Goal: Task Accomplishment & Management: Complete application form

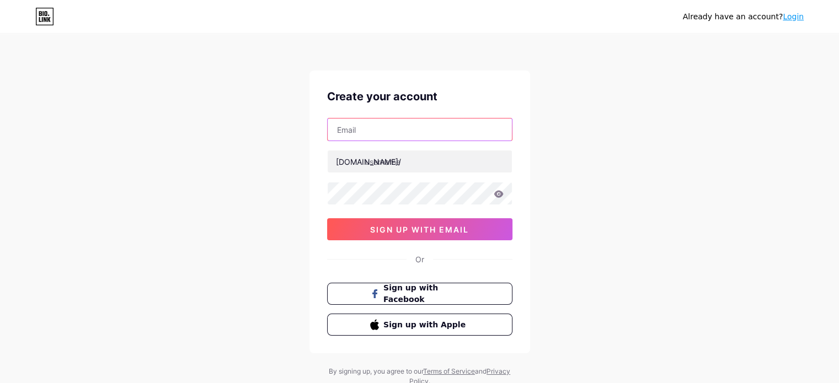
click at [418, 132] on input "text" at bounding box center [420, 130] width 184 height 22
click at [679, 205] on div "Already have an account? Login Create your account bio.link/ sign up with email…" at bounding box center [419, 211] width 839 height 422
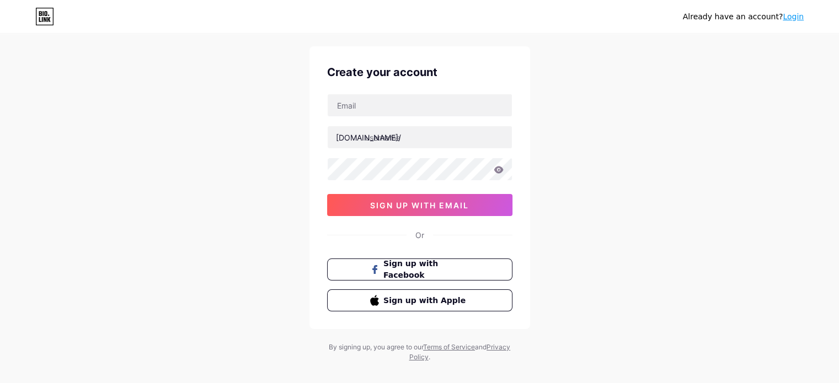
scroll to position [38, 0]
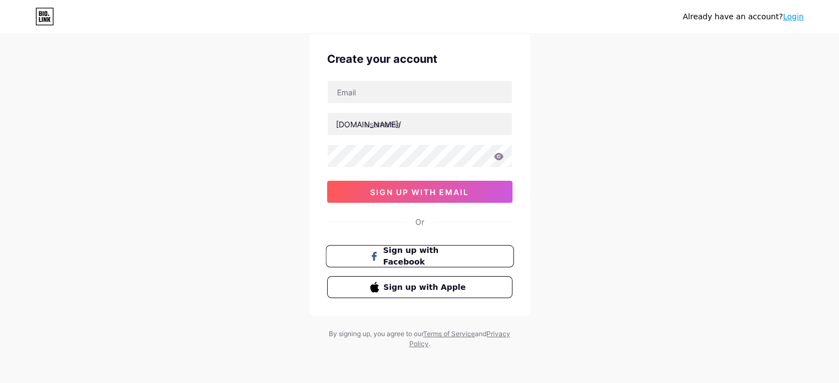
click at [432, 261] on button "Sign up with Facebook" at bounding box center [419, 256] width 188 height 23
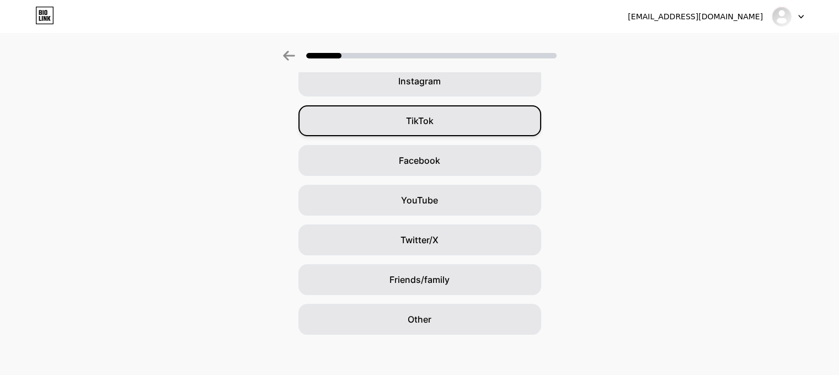
scroll to position [100, 0]
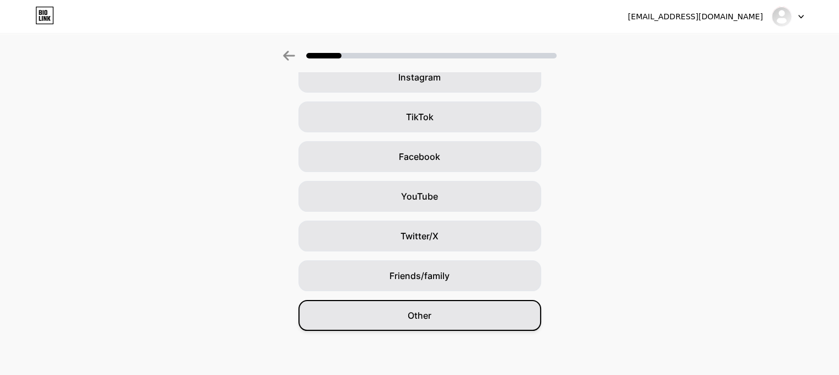
click at [453, 311] on div "Other" at bounding box center [419, 315] width 243 height 31
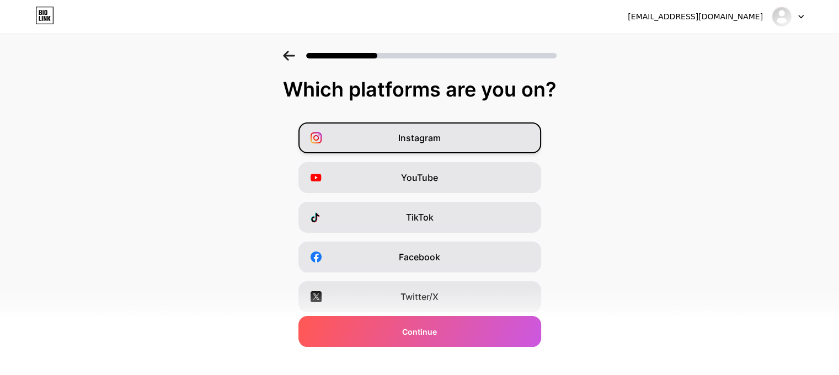
click at [477, 141] on div "Instagram" at bounding box center [419, 137] width 243 height 31
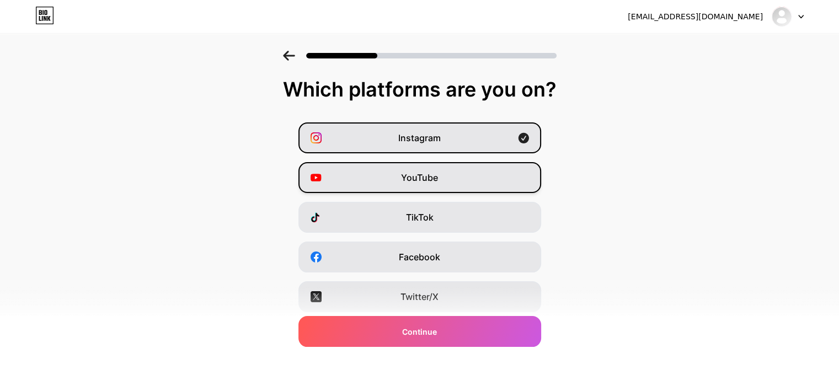
click at [460, 168] on div "YouTube" at bounding box center [419, 177] width 243 height 31
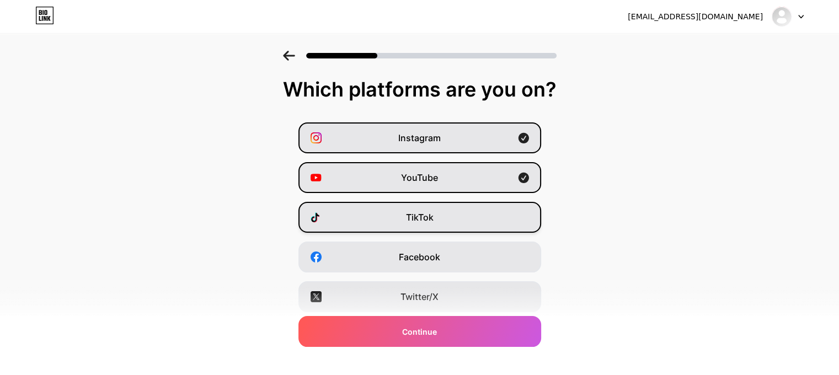
click at [457, 225] on div "TikTok" at bounding box center [419, 217] width 243 height 31
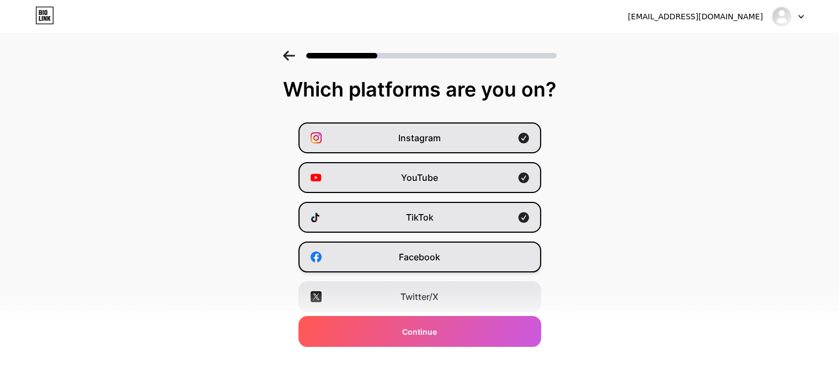
click at [455, 257] on div "Facebook" at bounding box center [419, 257] width 243 height 31
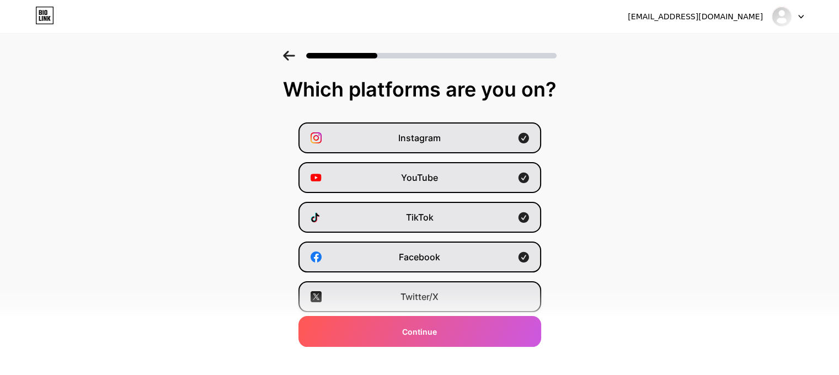
click at [439, 292] on span "Twitter/X" at bounding box center [419, 296] width 38 height 13
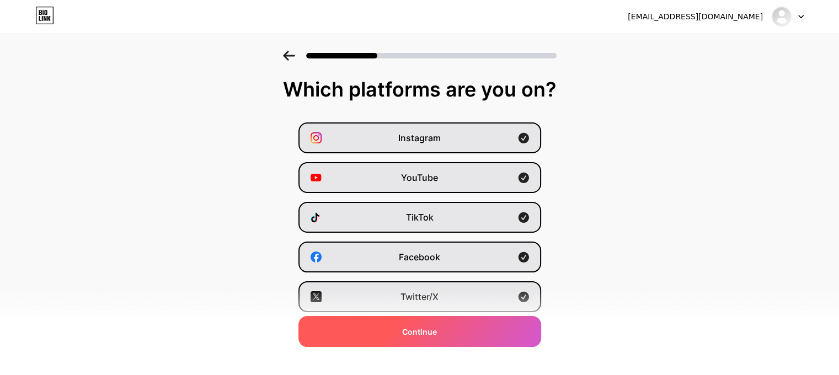
click at [442, 326] on div "Continue" at bounding box center [419, 331] width 243 height 31
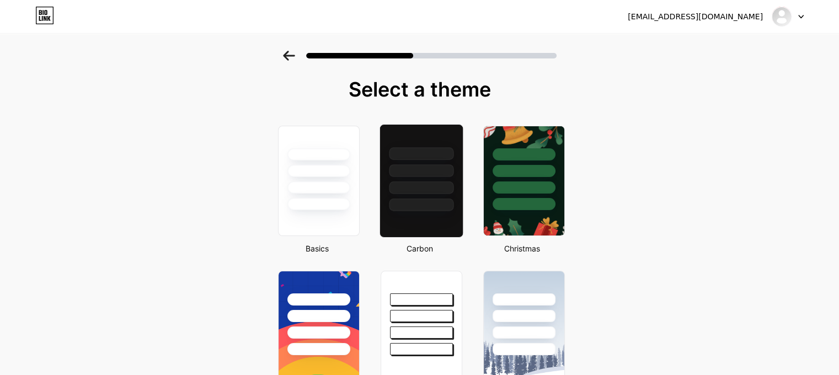
click at [419, 187] on div at bounding box center [421, 187] width 65 height 13
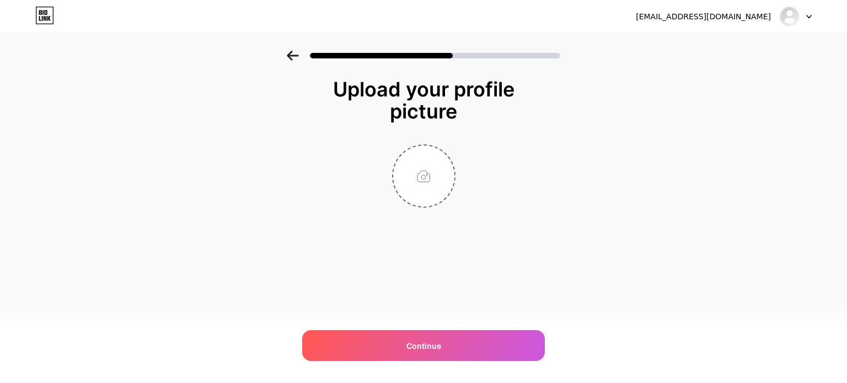
drag, startPoint x: 419, startPoint y: 187, endPoint x: 740, endPoint y: 97, distance: 334.1
click at [740, 97] on div "Upload your profile picture Continue" at bounding box center [423, 157] width 847 height 212
click at [414, 186] on input "file" at bounding box center [423, 176] width 61 height 61
type input "C:\fakepath\channels4_profile.jpg"
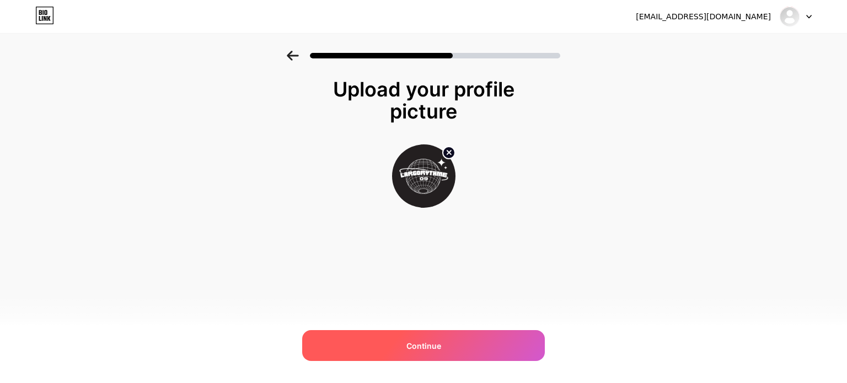
click at [434, 355] on div "Continue" at bounding box center [423, 345] width 243 height 31
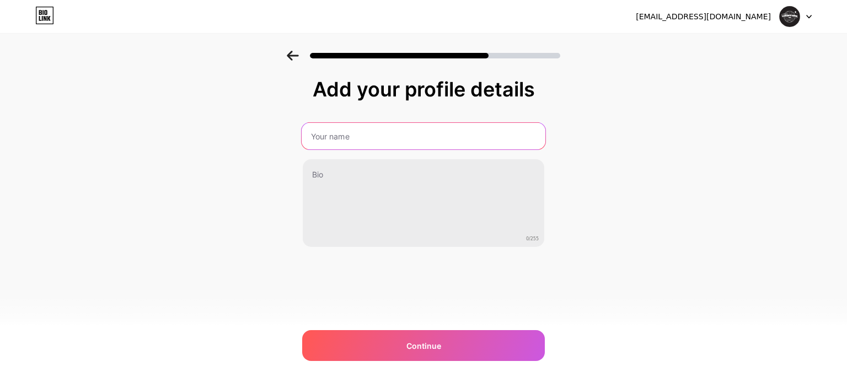
click at [364, 147] on input "text" at bounding box center [424, 136] width 244 height 26
type input "LARGORYTHME"
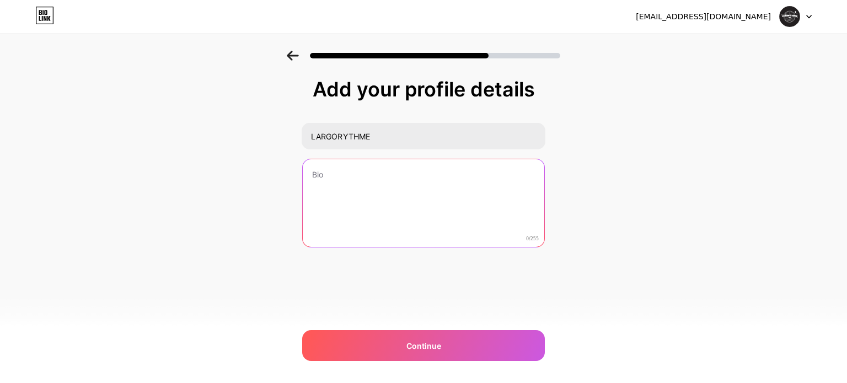
click at [354, 165] on textarea at bounding box center [424, 203] width 242 height 89
click at [411, 167] on textarea "SP" at bounding box center [424, 204] width 244 height 90
paste textarea "pitting bars and bring life to the beat 🌪️🎶"
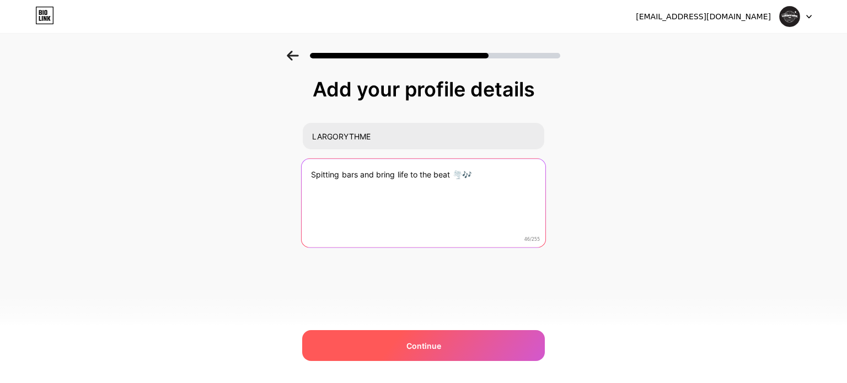
type textarea "Spitting bars and bring life to the beat 🌪️🎶"
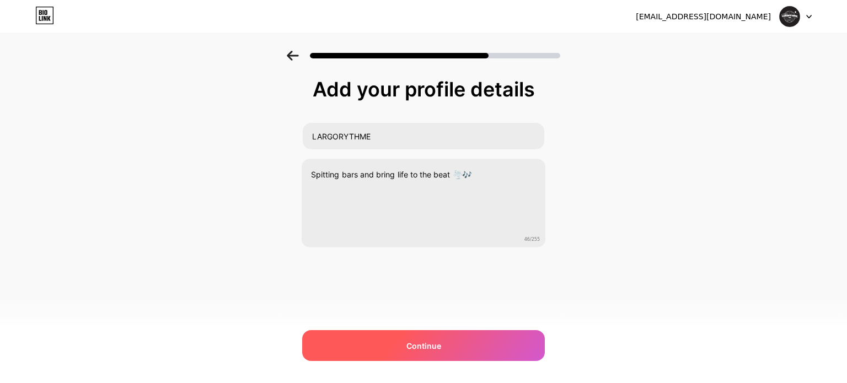
click at [477, 354] on div "Continue" at bounding box center [423, 345] width 243 height 31
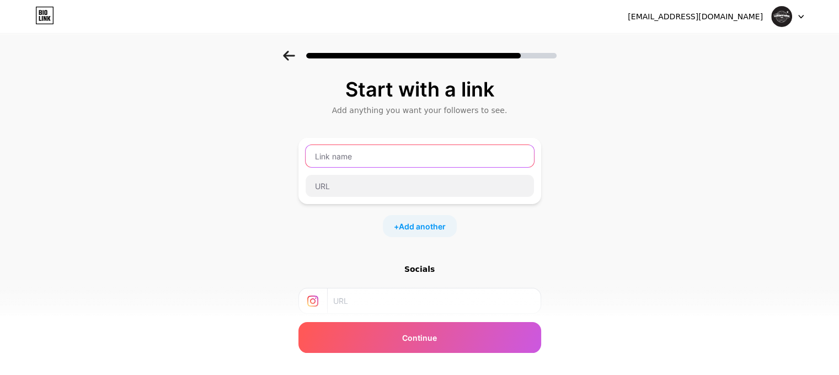
click at [382, 158] on input "text" at bounding box center [420, 156] width 228 height 22
type input "largorythme"
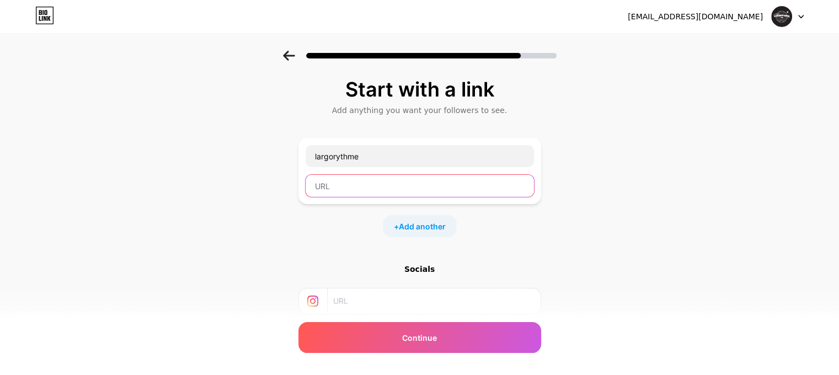
click at [379, 187] on input "text" at bounding box center [420, 186] width 228 height 22
click at [392, 303] on input "text" at bounding box center [433, 301] width 200 height 25
paste input "[URL][DOMAIN_NAME]"
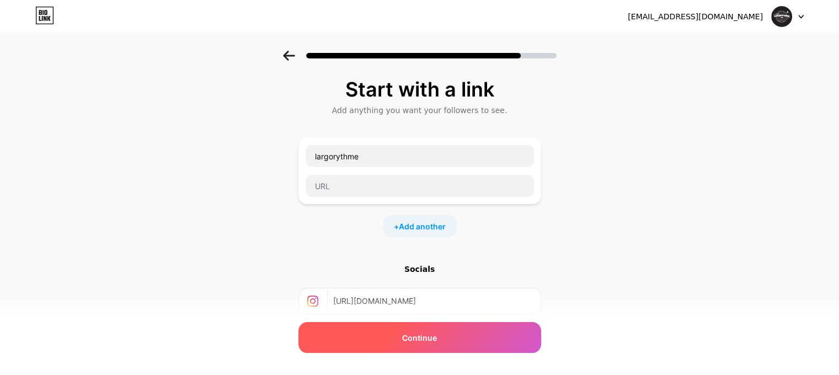
type input "[URL][DOMAIN_NAME]"
click at [432, 348] on div "Continue" at bounding box center [419, 337] width 243 height 31
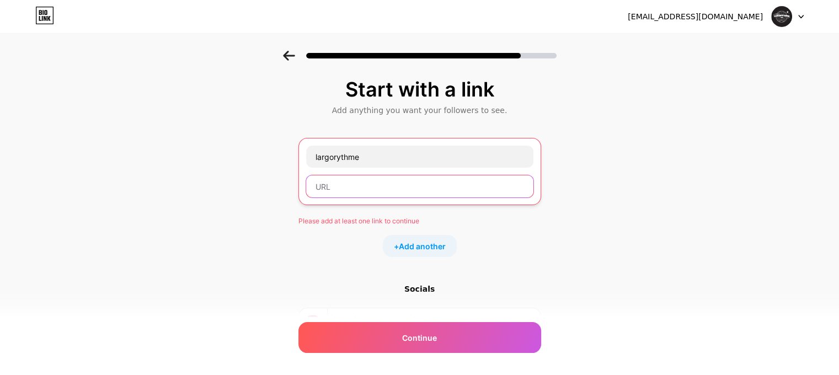
click at [371, 190] on input "text" at bounding box center [419, 186] width 227 height 22
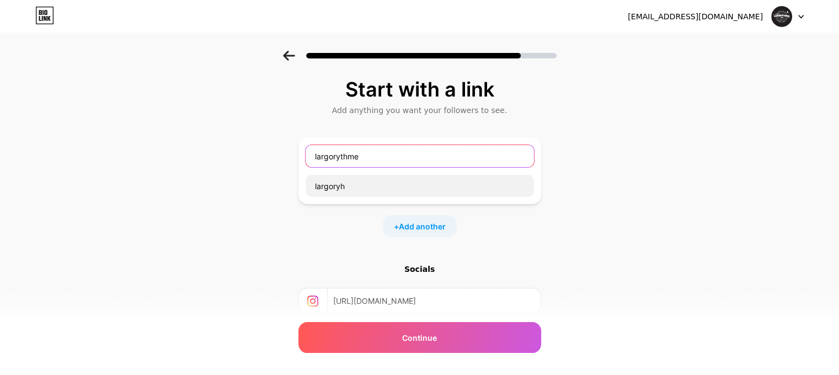
click at [399, 154] on input "largorythme" at bounding box center [420, 156] width 228 height 22
click at [400, 154] on input "largorythme" at bounding box center [420, 156] width 228 height 22
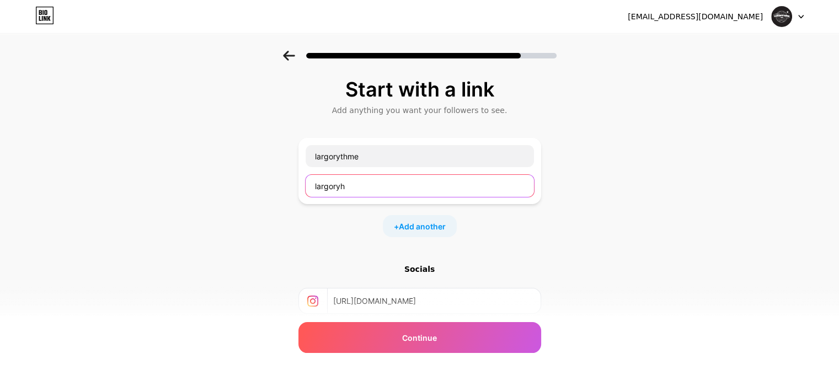
click at [391, 186] on input "largoryh" at bounding box center [420, 186] width 228 height 22
paste input "thme"
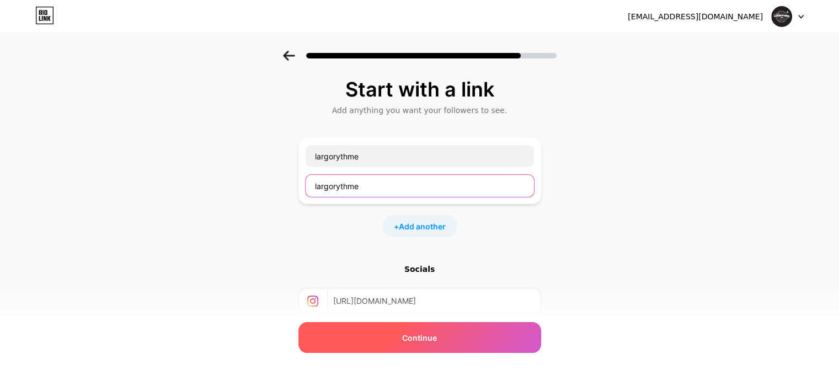
type input "largorythme"
click at [450, 337] on div "Continue" at bounding box center [419, 337] width 243 height 31
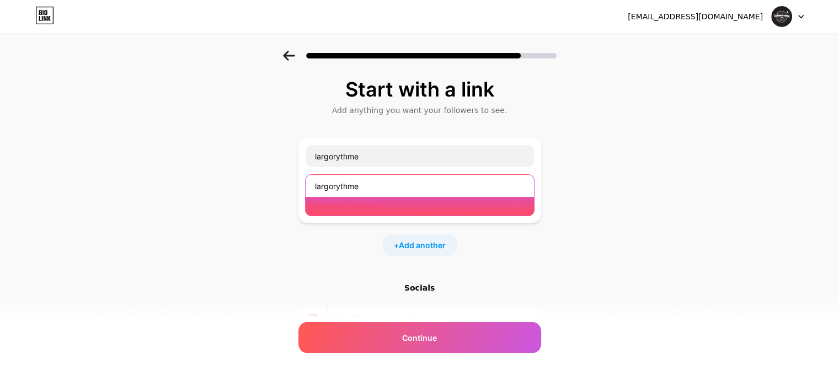
click at [377, 194] on input "largorythme" at bounding box center [420, 186] width 228 height 22
click at [377, 193] on input "largorythme" at bounding box center [420, 186] width 228 height 22
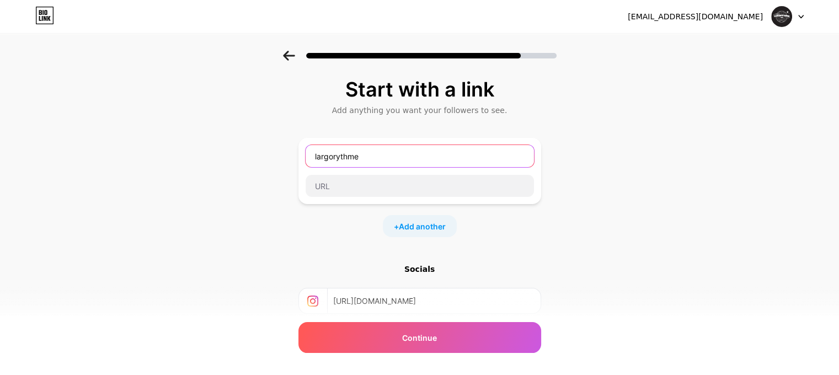
click at [407, 164] on input "largorythme" at bounding box center [420, 156] width 228 height 22
click at [698, 141] on div "Start with a link Add anything you want your followers to see. + Add another So…" at bounding box center [419, 245] width 839 height 388
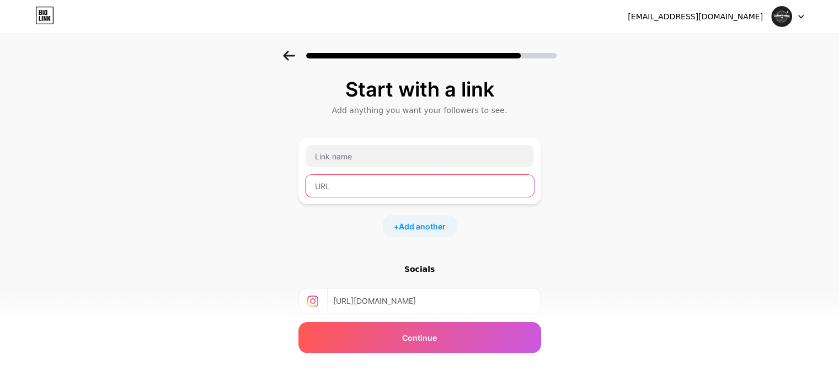
click at [402, 185] on input "text" at bounding box center [420, 186] width 228 height 22
paste input "[URL][DOMAIN_NAME]"
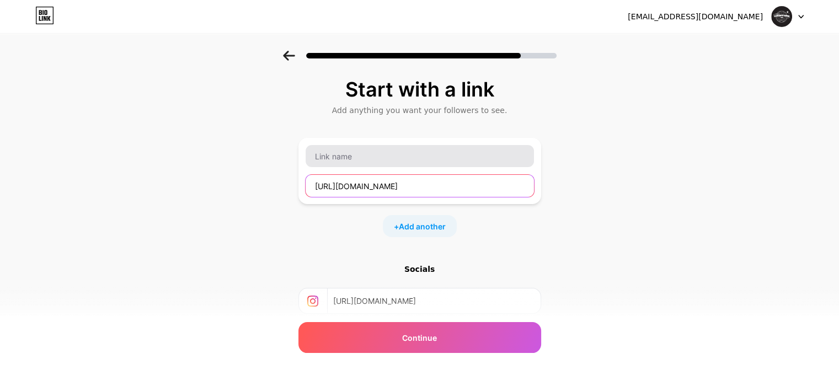
type input "[URL][DOMAIN_NAME]"
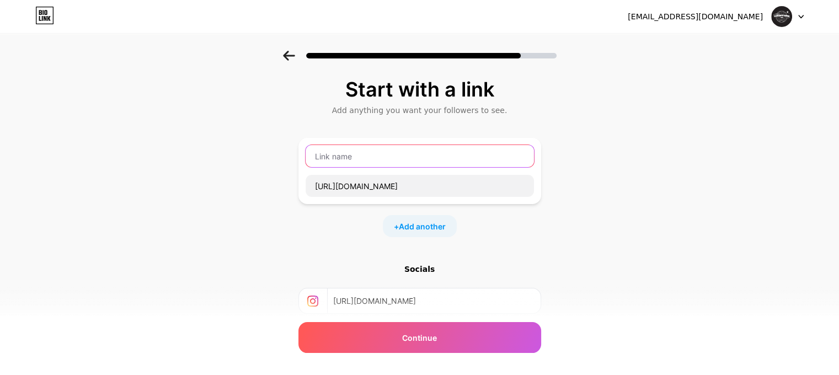
click at [413, 156] on input "text" at bounding box center [420, 156] width 228 height 22
paste input "SOLILOQUE"
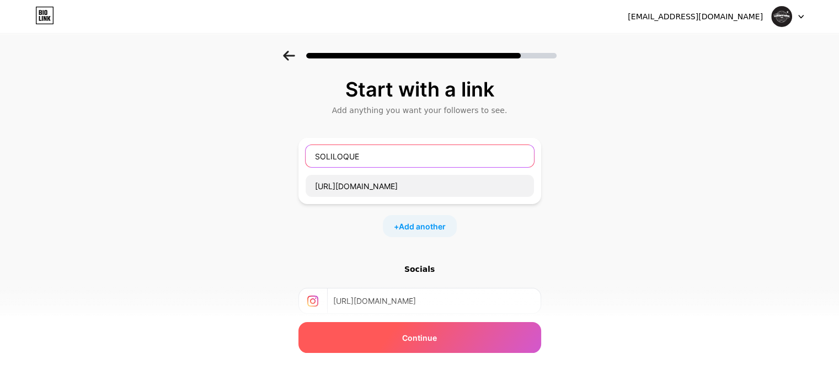
type input "SOLILOQUE"
click at [415, 337] on span "Continue" at bounding box center [419, 338] width 35 height 12
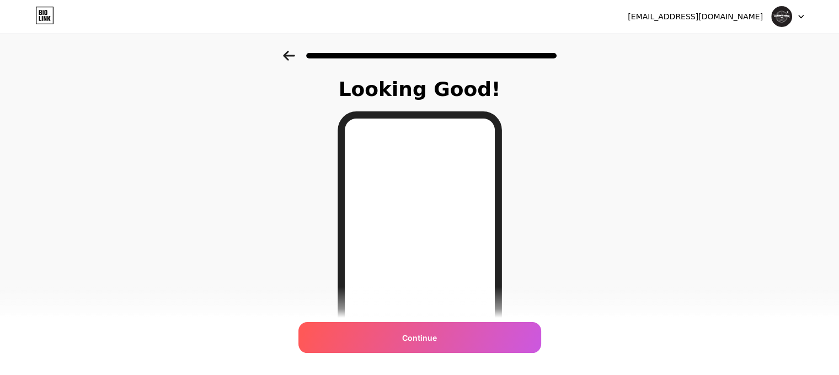
click at [293, 54] on icon at bounding box center [289, 56] width 12 height 10
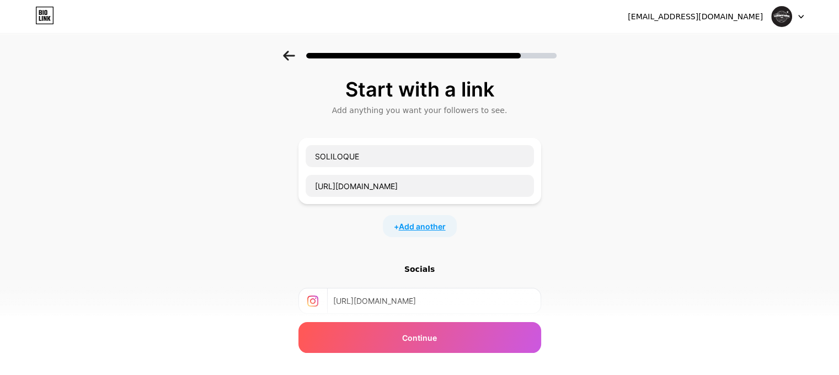
click at [441, 227] on span "Add another" at bounding box center [422, 227] width 47 height 12
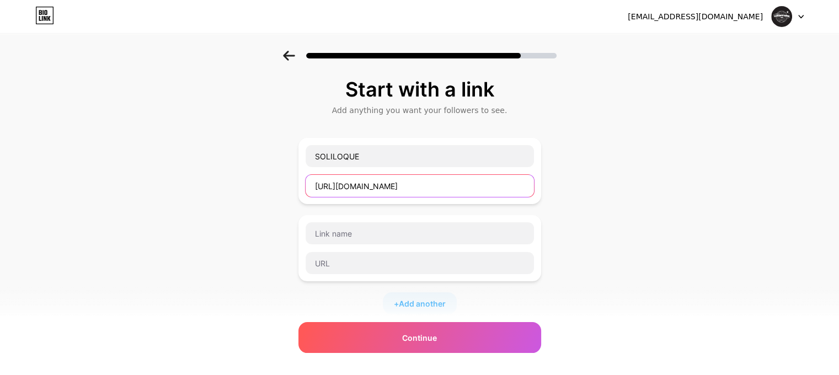
click at [395, 190] on input "[URL][DOMAIN_NAME]" at bounding box center [420, 186] width 228 height 22
paste input "goxi"
type input "[URL][DOMAIN_NAME]"
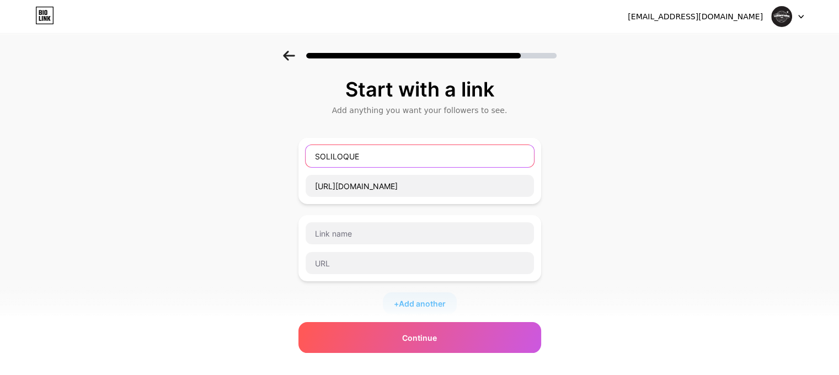
click at [392, 158] on input "SOLILOQUE" at bounding box center [420, 156] width 228 height 22
type input "GOXI"
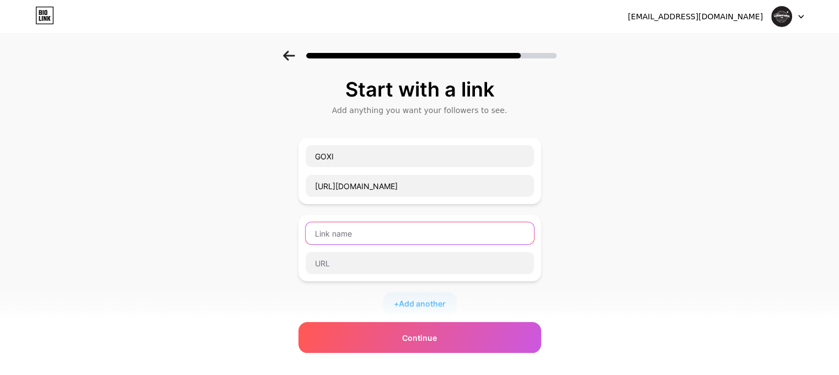
click at [415, 236] on input "text" at bounding box center [420, 233] width 228 height 22
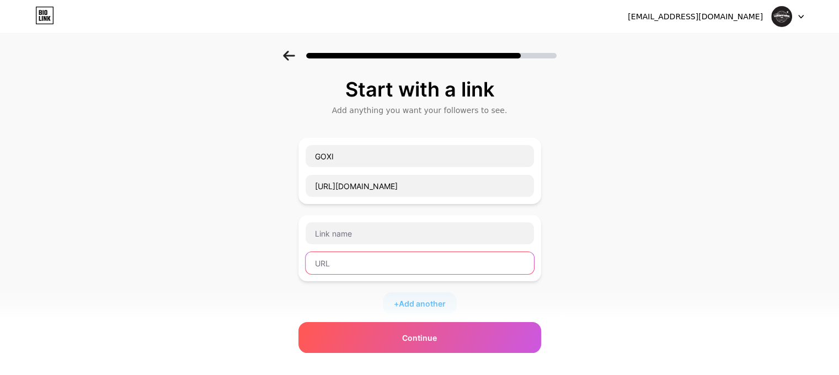
click at [406, 262] on input "text" at bounding box center [420, 263] width 228 height 22
paste input "[URL][DOMAIN_NAME]"
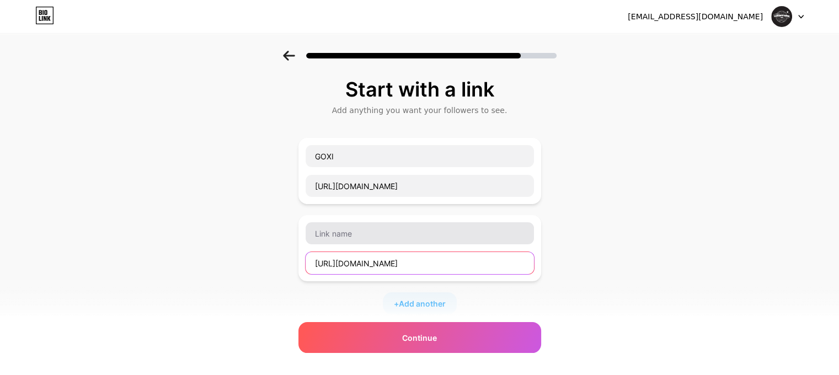
type input "[URL][DOMAIN_NAME]"
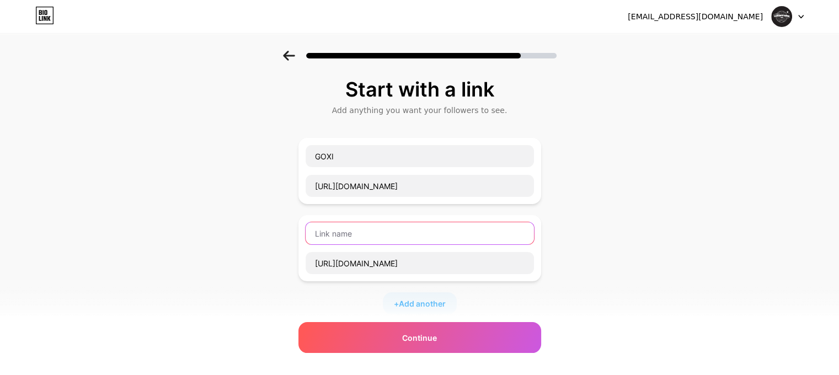
scroll to position [0, 0]
click at [406, 242] on input "text" at bounding box center [420, 233] width 228 height 22
paste input "BLACK RAM (feat. DBOSS25)"
type input "BLACK RAM (feat. DBOSS25)"
click at [420, 301] on span "Add another" at bounding box center [422, 304] width 47 height 12
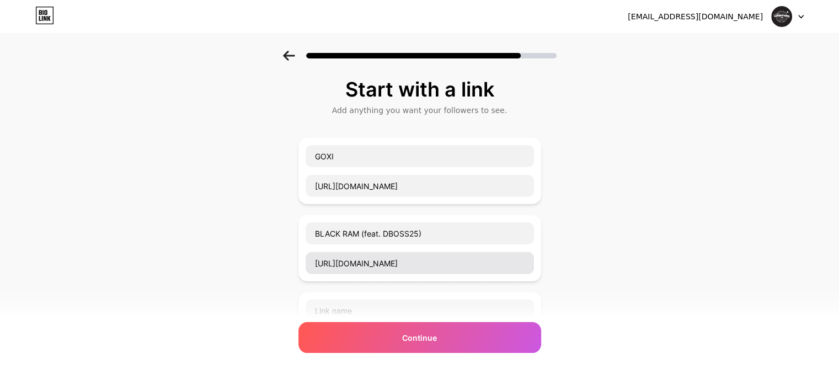
scroll to position [110, 0]
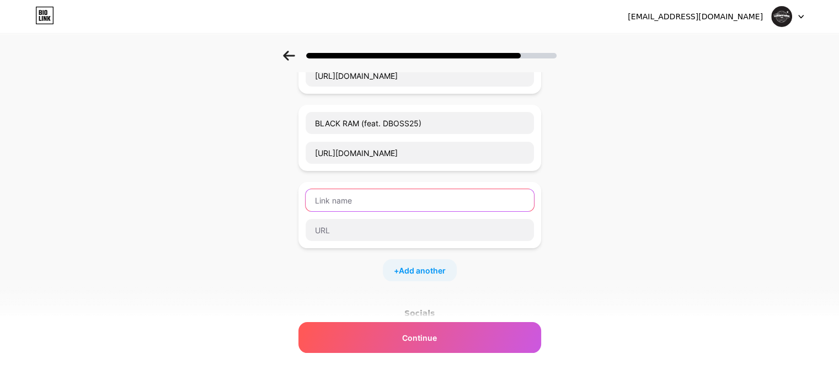
click at [386, 204] on input "text" at bounding box center [420, 200] width 228 height 22
paste input "[URL][DOMAIN_NAME]"
type input "[URL][DOMAIN_NAME]"
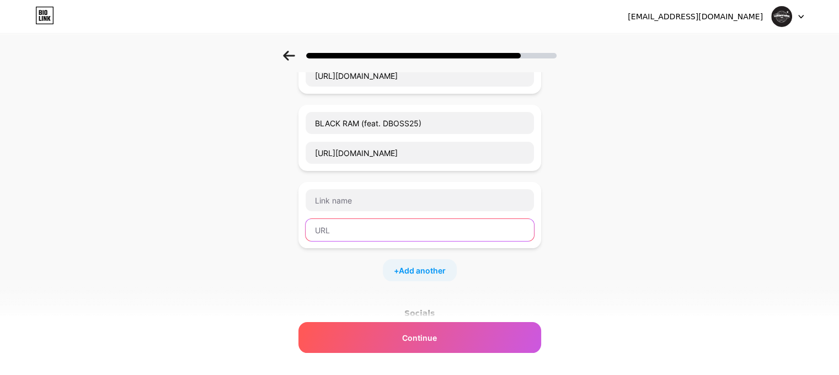
click at [376, 219] on input "text" at bounding box center [420, 230] width 228 height 22
paste input "[URL][DOMAIN_NAME]"
type input "[URL][DOMAIN_NAME]"
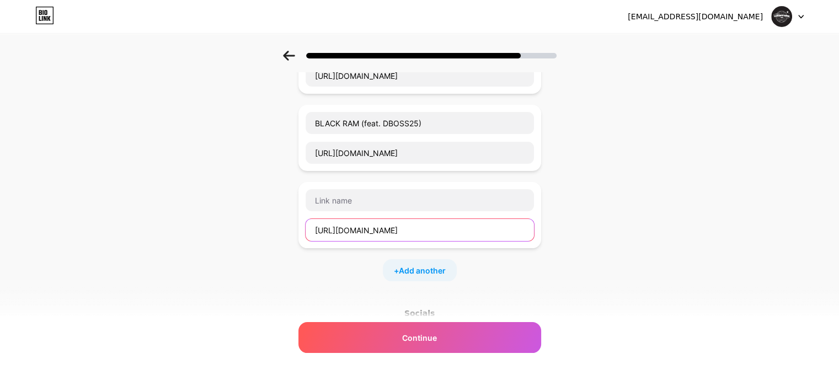
click at [377, 238] on input "[URL][DOMAIN_NAME]" at bounding box center [420, 230] width 228 height 22
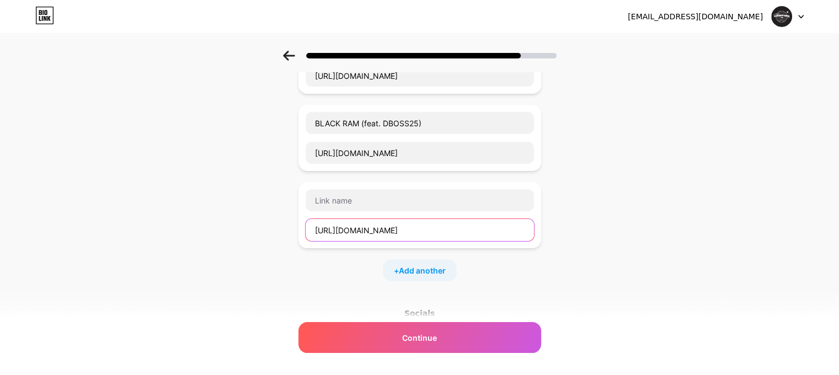
click at [377, 233] on input "[URL][DOMAIN_NAME]" at bounding box center [420, 230] width 228 height 22
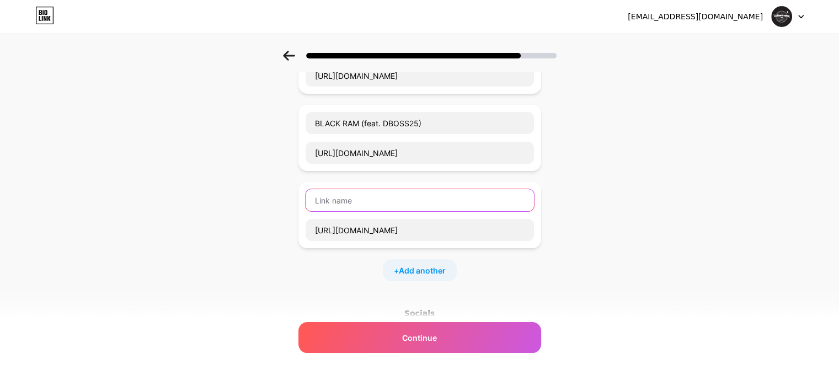
scroll to position [0, 0]
click at [375, 189] on input "text" at bounding box center [420, 200] width 228 height 22
paste input "LARGORYTHME"
type input "LARGORYTHME"
click at [399, 196] on input "LARGORYTHME" at bounding box center [420, 200] width 228 height 22
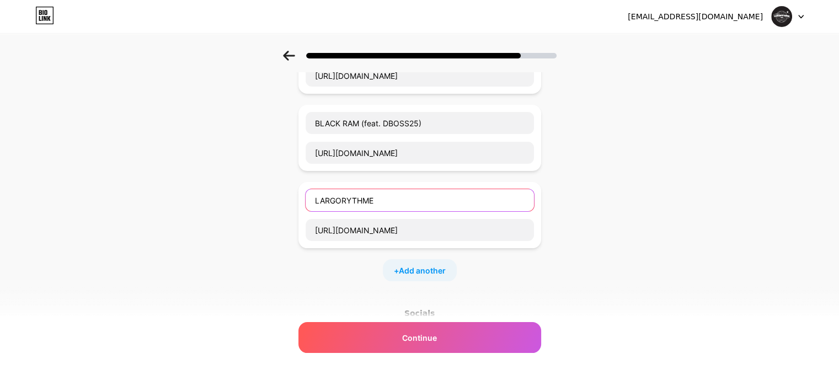
click at [399, 196] on input "LARGORYTHME" at bounding box center [420, 200] width 228 height 22
paste input "BLACK MAGIC"
type input "BLACK MAGIC"
click at [434, 272] on span "Add another" at bounding box center [422, 271] width 47 height 12
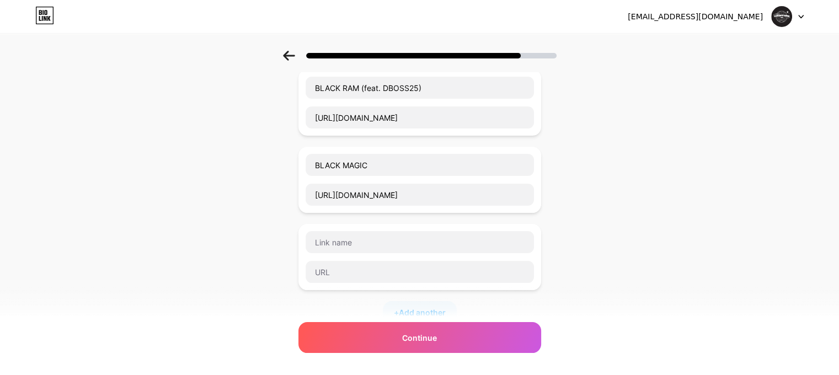
scroll to position [165, 0]
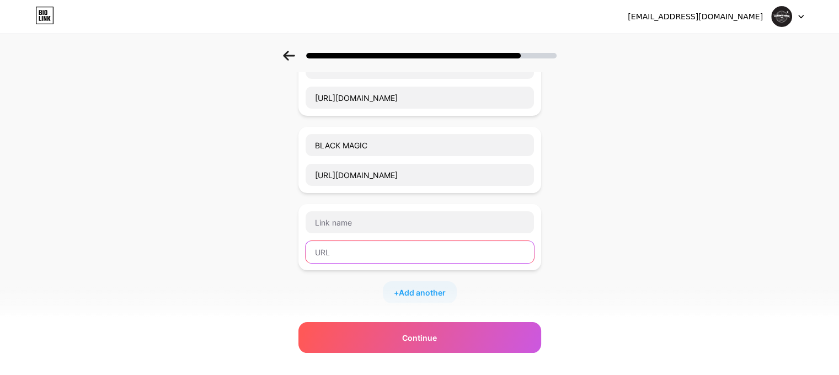
click at [373, 249] on input "text" at bounding box center [420, 252] width 228 height 22
paste input "[URL][DOMAIN_NAME]"
type input "[URL][DOMAIN_NAME]"
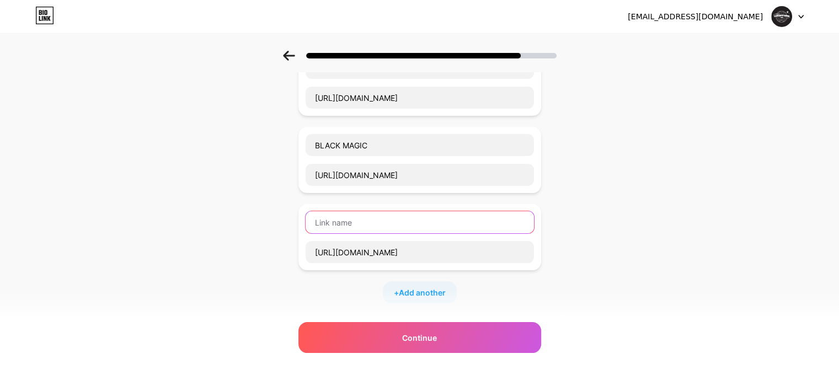
click at [405, 217] on input "text" at bounding box center [420, 222] width 228 height 22
paste input "REVO (feat. LUK4S)"
type input "REVO (feat. LUK4S)"
click at [436, 296] on div "+ Add another" at bounding box center [420, 292] width 74 height 22
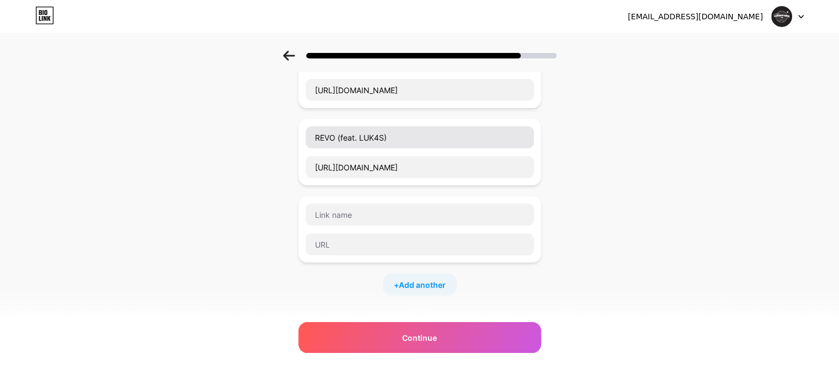
scroll to position [276, 0]
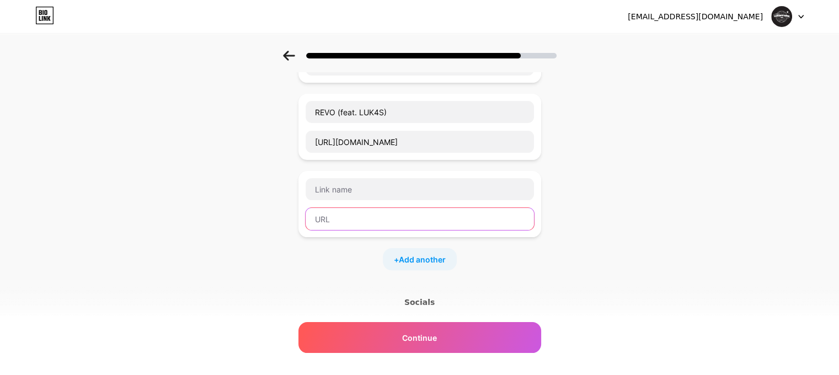
click at [392, 213] on input "text" at bounding box center [420, 219] width 228 height 22
paste input "[URL][DOMAIN_NAME]"
type input "[URL][DOMAIN_NAME]"
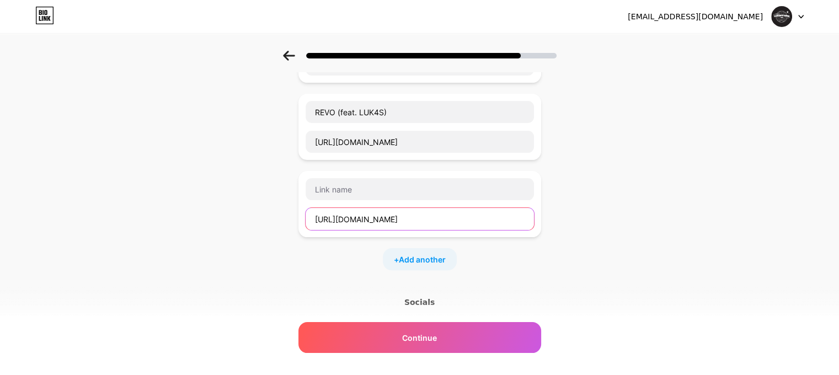
click at [394, 222] on input "[URL][DOMAIN_NAME]" at bounding box center [420, 219] width 228 height 22
click at [353, 221] on input "[URL][DOMAIN_NAME]" at bounding box center [420, 219] width 228 height 22
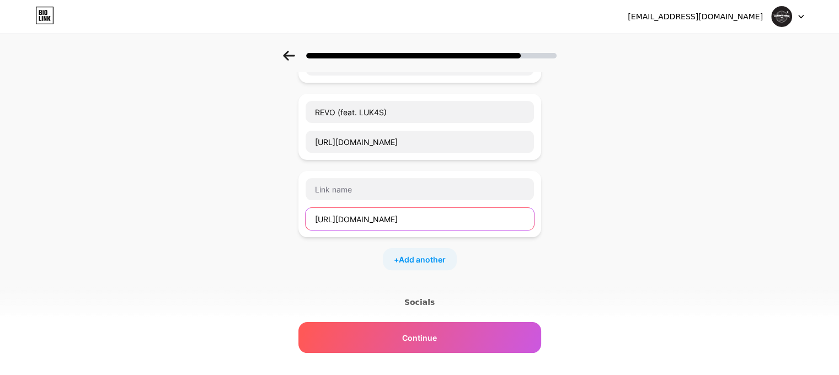
click at [353, 221] on input "[URL][DOMAIN_NAME]" at bounding box center [420, 219] width 228 height 22
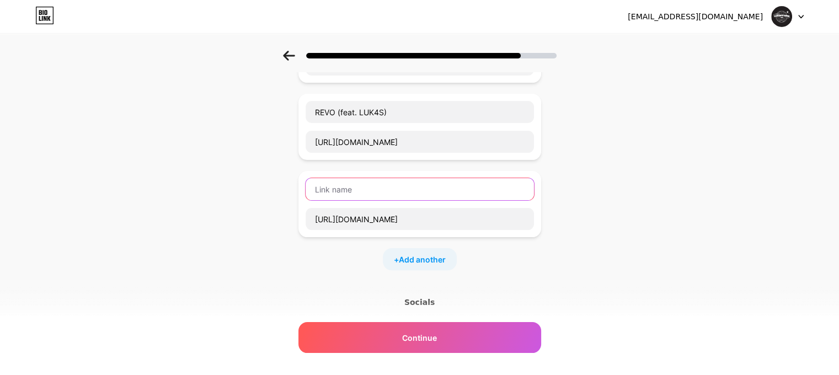
click at [391, 193] on input "text" at bounding box center [420, 189] width 228 height 22
paste input "25 L'ADRESSE"
type input "25 L'ADRESSE"
click at [432, 260] on span "Add another" at bounding box center [422, 260] width 47 height 12
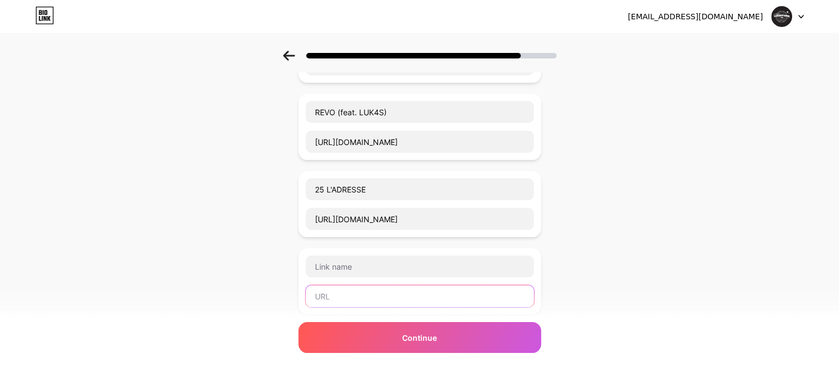
click at [362, 296] on input "text" at bounding box center [420, 296] width 228 height 22
paste input "[URL][DOMAIN_NAME]"
type input "[URL][DOMAIN_NAME]"
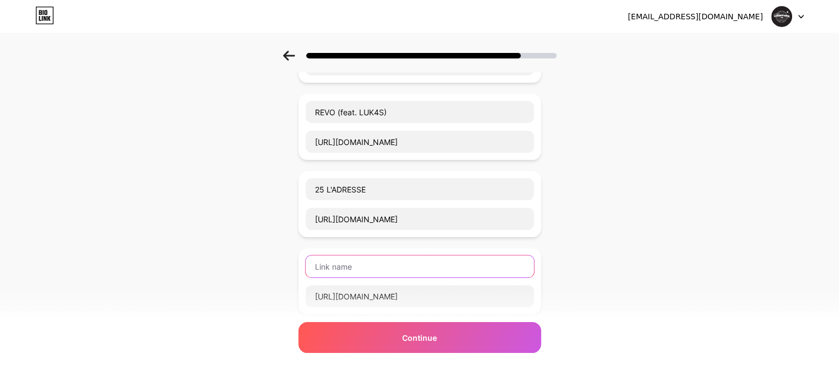
click at [405, 260] on input "text" at bounding box center [420, 266] width 228 height 22
paste input "LET'S GET IT (feat. WXLF)"
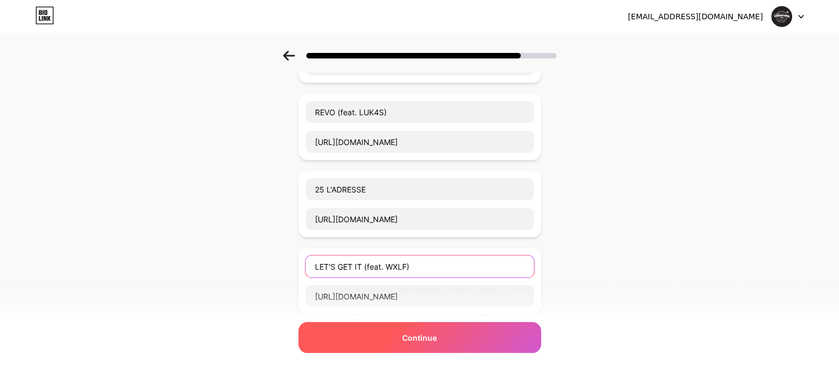
type input "LET'S GET IT (feat. WXLF)"
click at [408, 343] on span "Continue" at bounding box center [419, 338] width 35 height 12
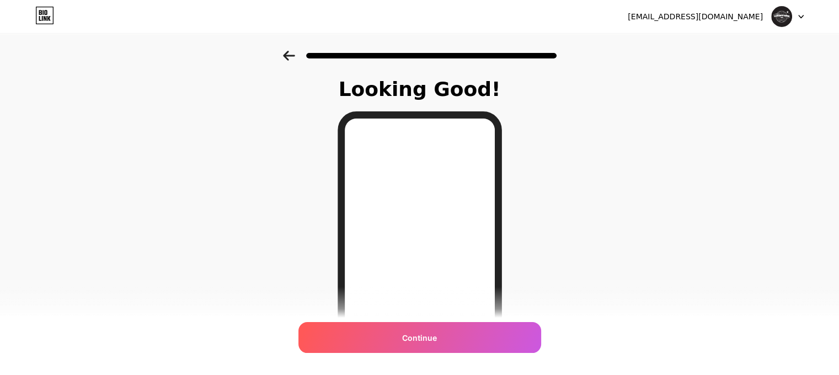
click at [293, 56] on icon at bounding box center [289, 56] width 12 height 10
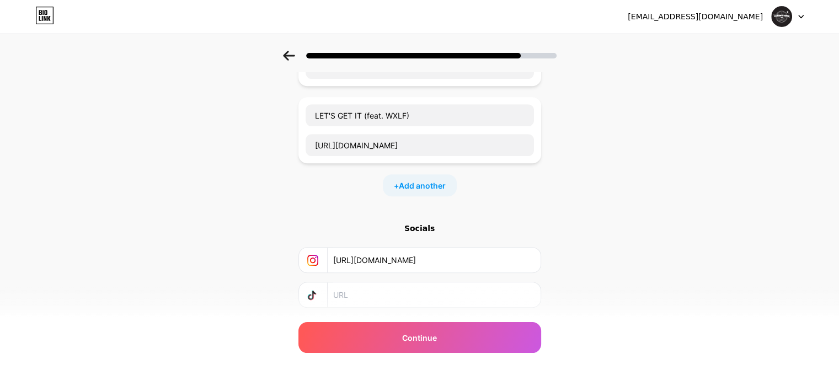
scroll to position [552, 0]
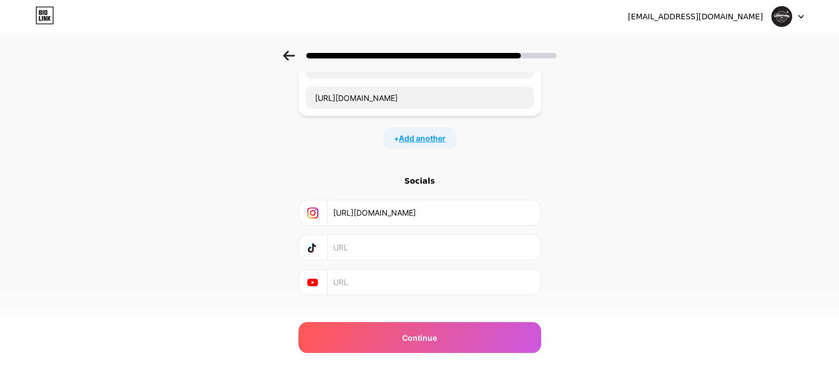
click at [417, 132] on span "Add another" at bounding box center [422, 138] width 47 height 12
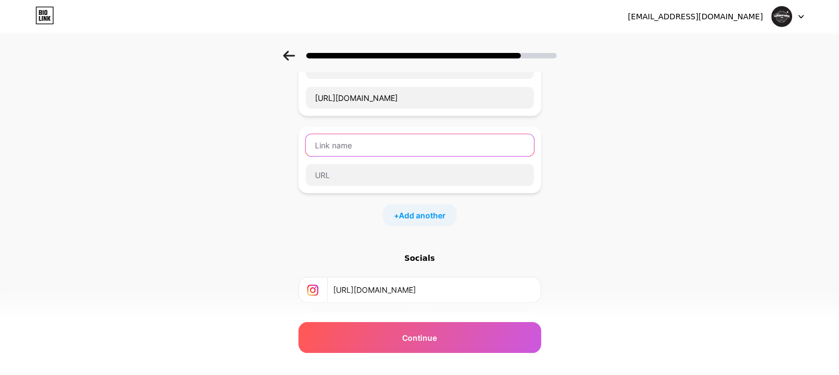
click at [380, 146] on input "text" at bounding box center [420, 145] width 228 height 22
paste input "KILOZINE"
type input "KILOZINE"
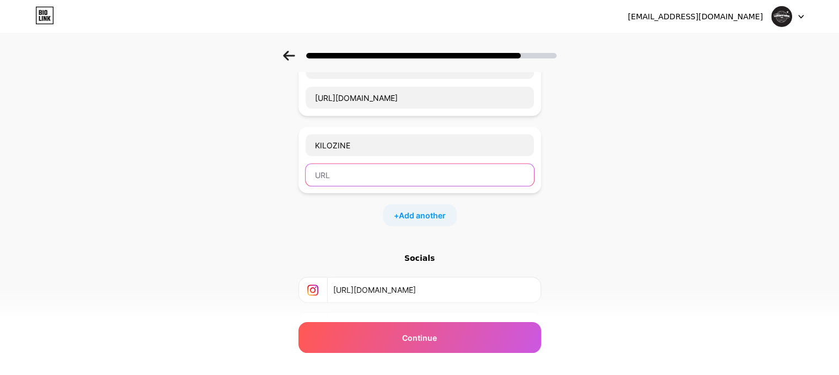
click at [408, 176] on input "text" at bounding box center [420, 175] width 228 height 22
paste input "[URL][DOMAIN_NAME]"
type input "[URL][DOMAIN_NAME]"
click at [424, 211] on span "Add another" at bounding box center [422, 216] width 47 height 12
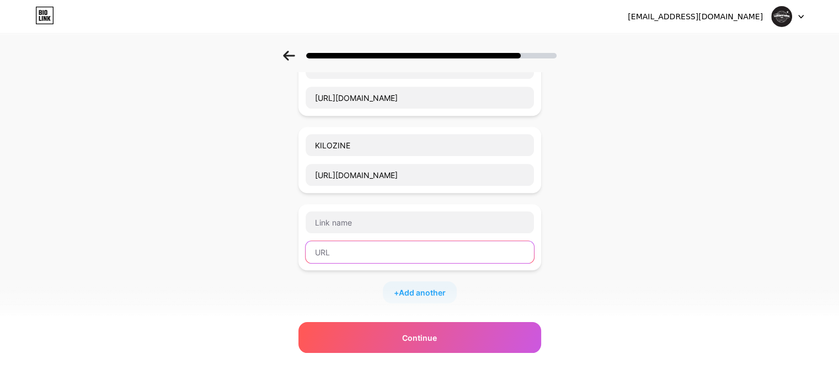
click at [401, 247] on input "text" at bounding box center [420, 252] width 228 height 22
paste input "[URL][DOMAIN_NAME]"
type input "[URL][DOMAIN_NAME]"
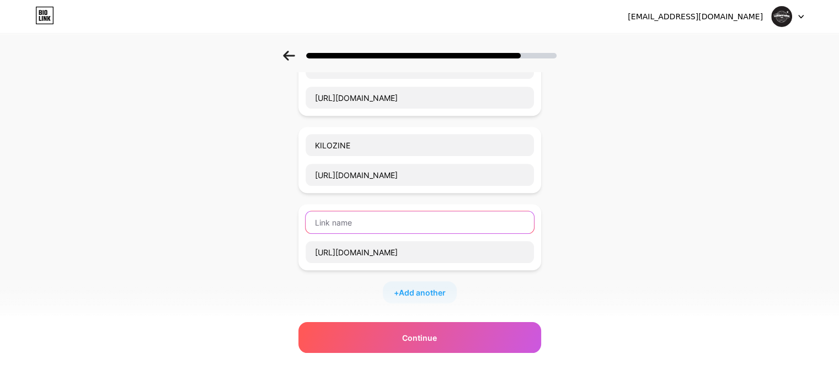
click at [427, 223] on input "text" at bounding box center [420, 222] width 228 height 22
paste input "SOLILOQUE"
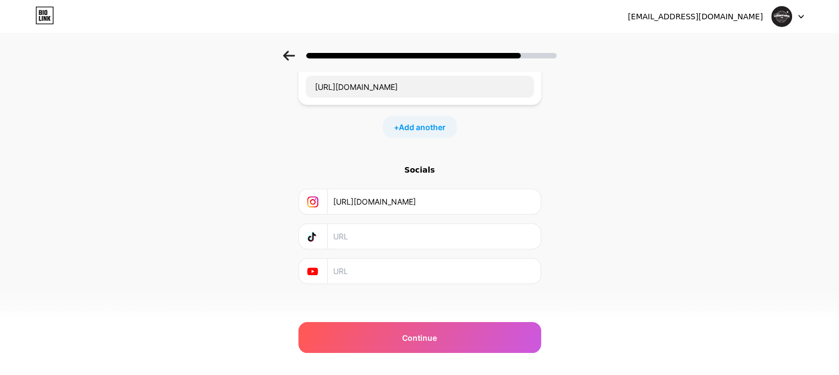
scroll to position [720, 0]
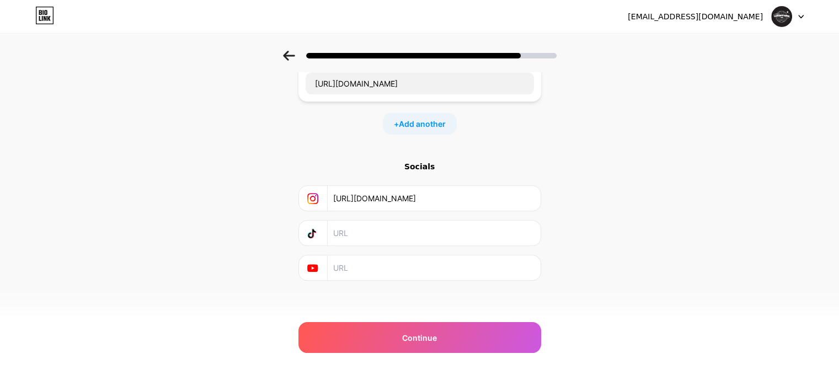
type input "SOLILOQUE"
